Goal: Transaction & Acquisition: Obtain resource

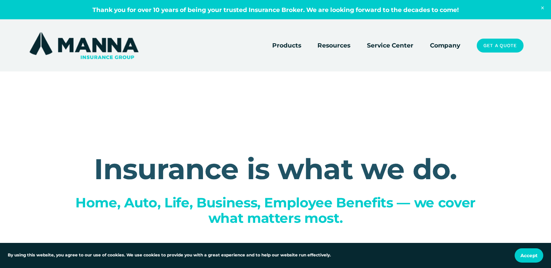
click at [444, 50] on link "Company" at bounding box center [445, 45] width 30 height 11
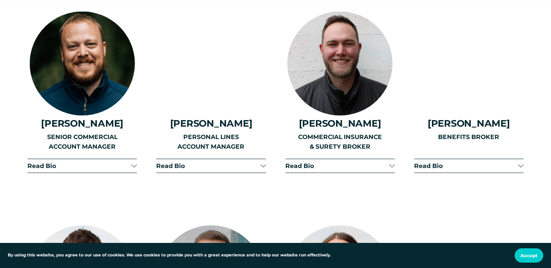
scroll to position [1150, 0]
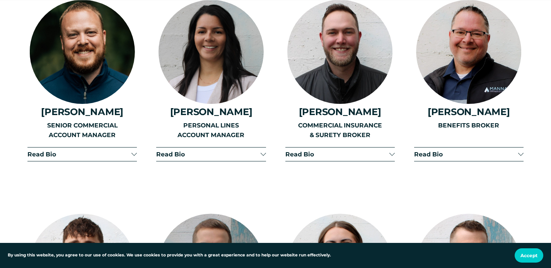
click at [262, 150] on button "Read Bio" at bounding box center [210, 155] width 109 height 14
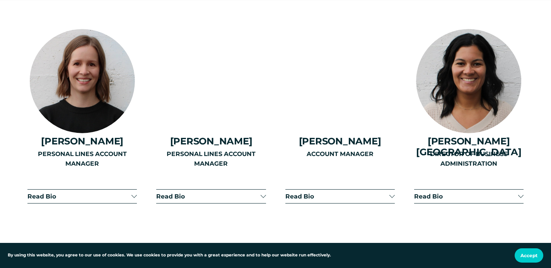
scroll to position [1885, 0]
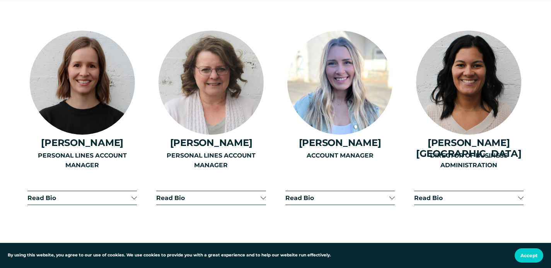
click at [477, 202] on span "Read Bio" at bounding box center [466, 198] width 104 height 7
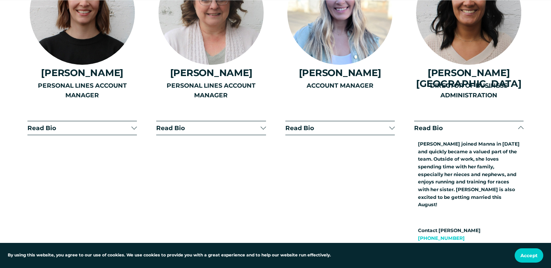
scroll to position [1956, 0]
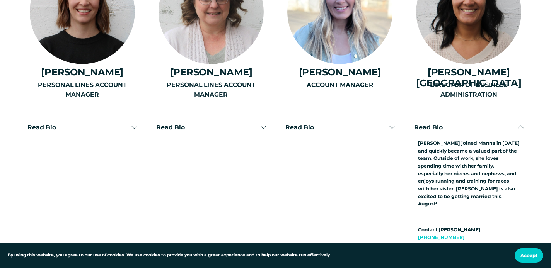
click at [476, 126] on button "Read Bio" at bounding box center [468, 128] width 109 height 14
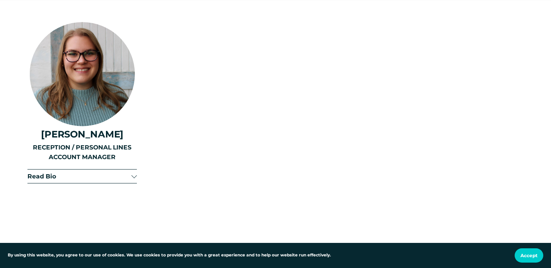
scroll to position [2109, 0]
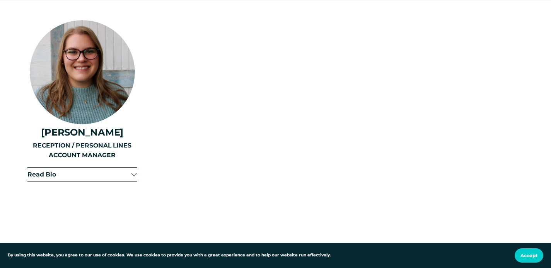
click at [132, 178] on div at bounding box center [134, 174] width 5 height 5
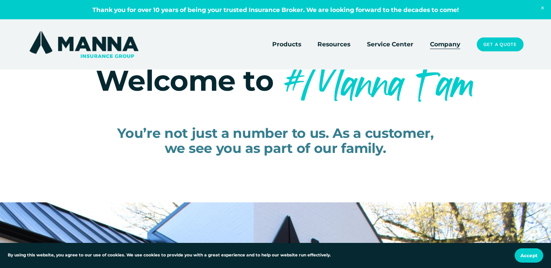
scroll to position [0, 0]
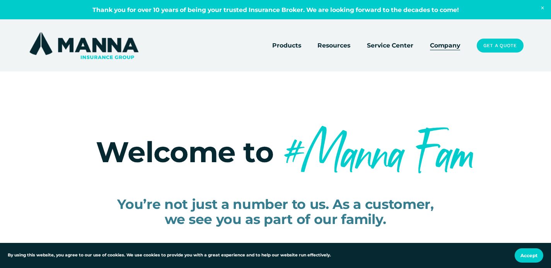
click at [101, 38] on img at bounding box center [83, 46] width 113 height 30
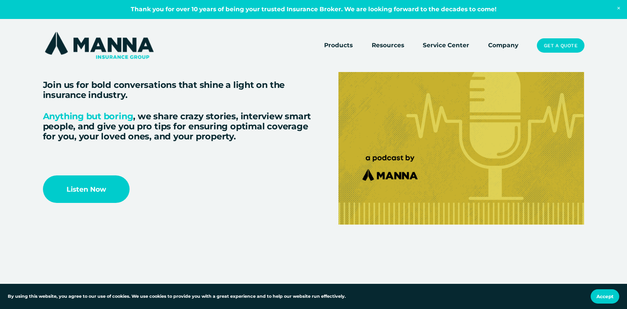
scroll to position [1722, 0]
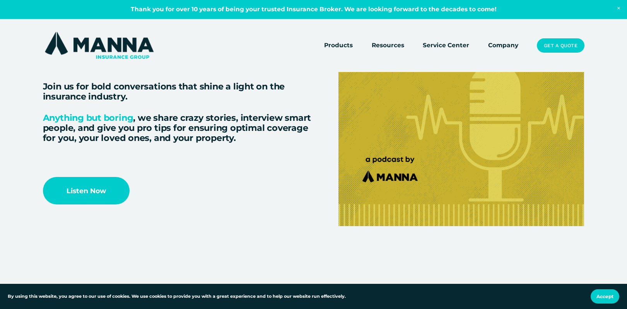
click at [92, 195] on link "Listen Now" at bounding box center [86, 190] width 87 height 27
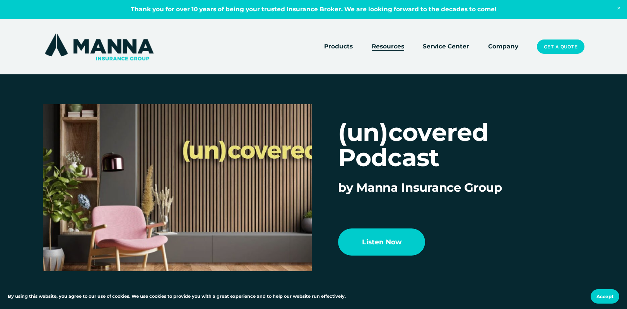
click at [443, 49] on link "Service Center" at bounding box center [446, 46] width 46 height 11
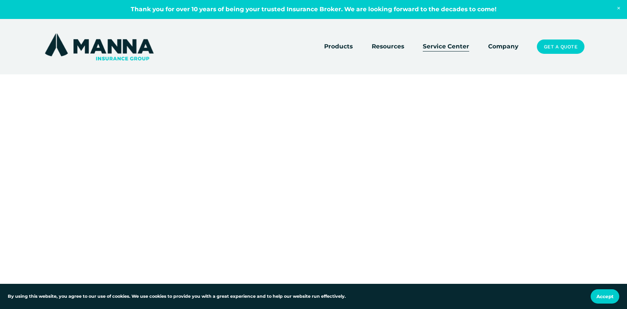
click at [511, 48] on link "Company" at bounding box center [503, 46] width 30 height 11
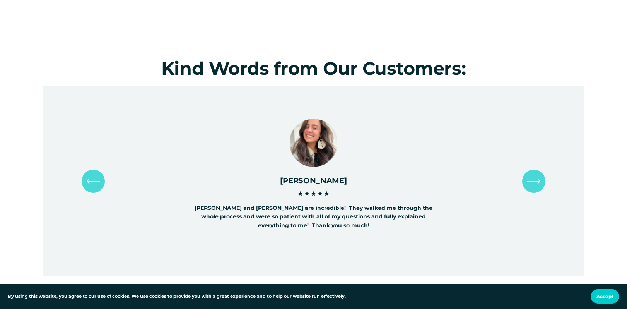
scroll to position [3441, 0]
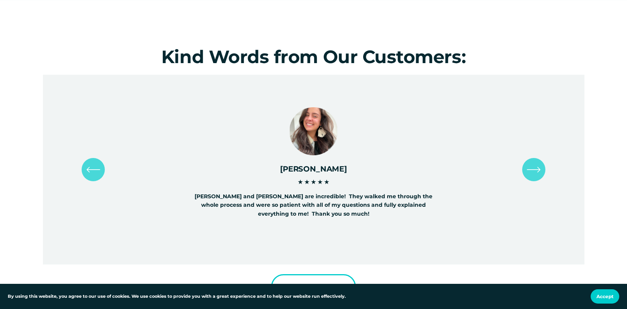
click at [535, 171] on div "\a \a \a Next\a \a" at bounding box center [533, 169] width 23 height 23
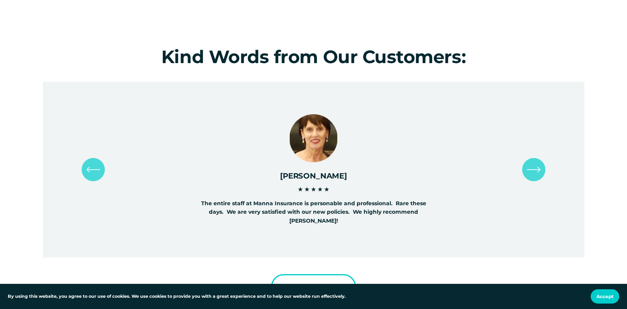
click at [537, 169] on icon "\a \a \a Next\a \a" at bounding box center [534, 169] width 14 height 14
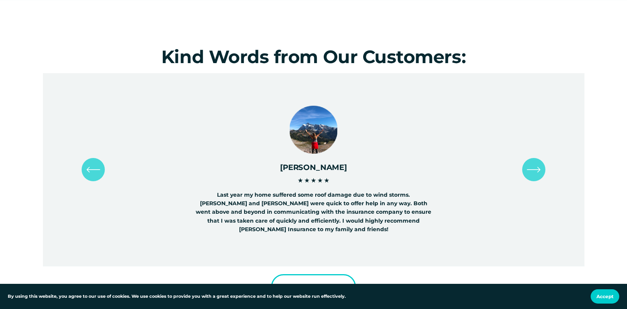
click at [537, 169] on icon "\a \a \a Next\a \a" at bounding box center [534, 169] width 14 height 14
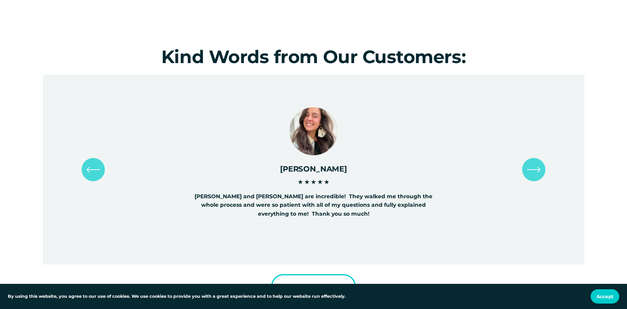
click at [537, 169] on icon "\a \a \a Next\a \a" at bounding box center [534, 169] width 14 height 14
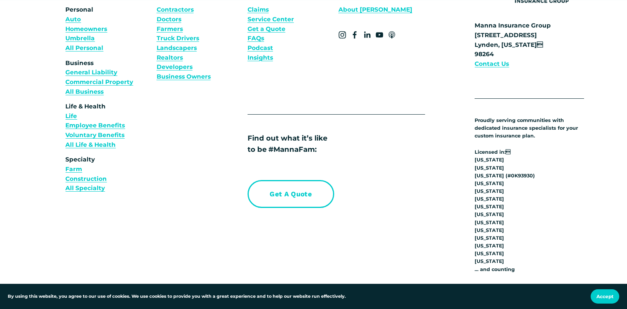
scroll to position [5872, 0]
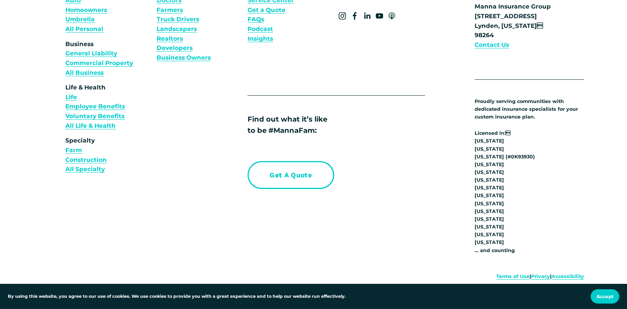
click at [301, 177] on link "Get a Quote" at bounding box center [291, 174] width 87 height 27
